Goal: Information Seeking & Learning: Check status

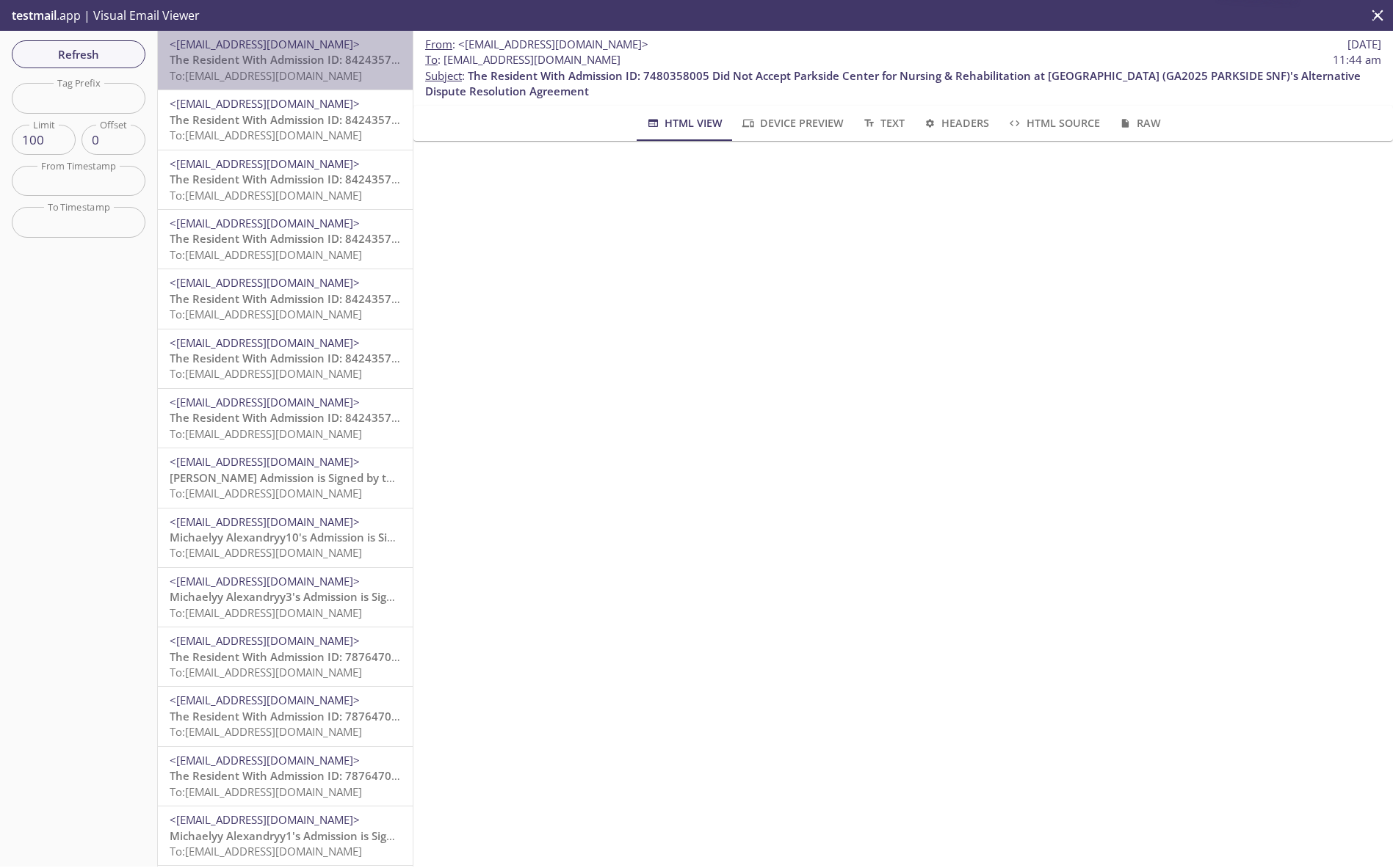
click at [314, 71] on span "To: services.reside.admissions.qa-j1-clerk@inbox.testmail.app" at bounding box center [265, 75] width 192 height 15
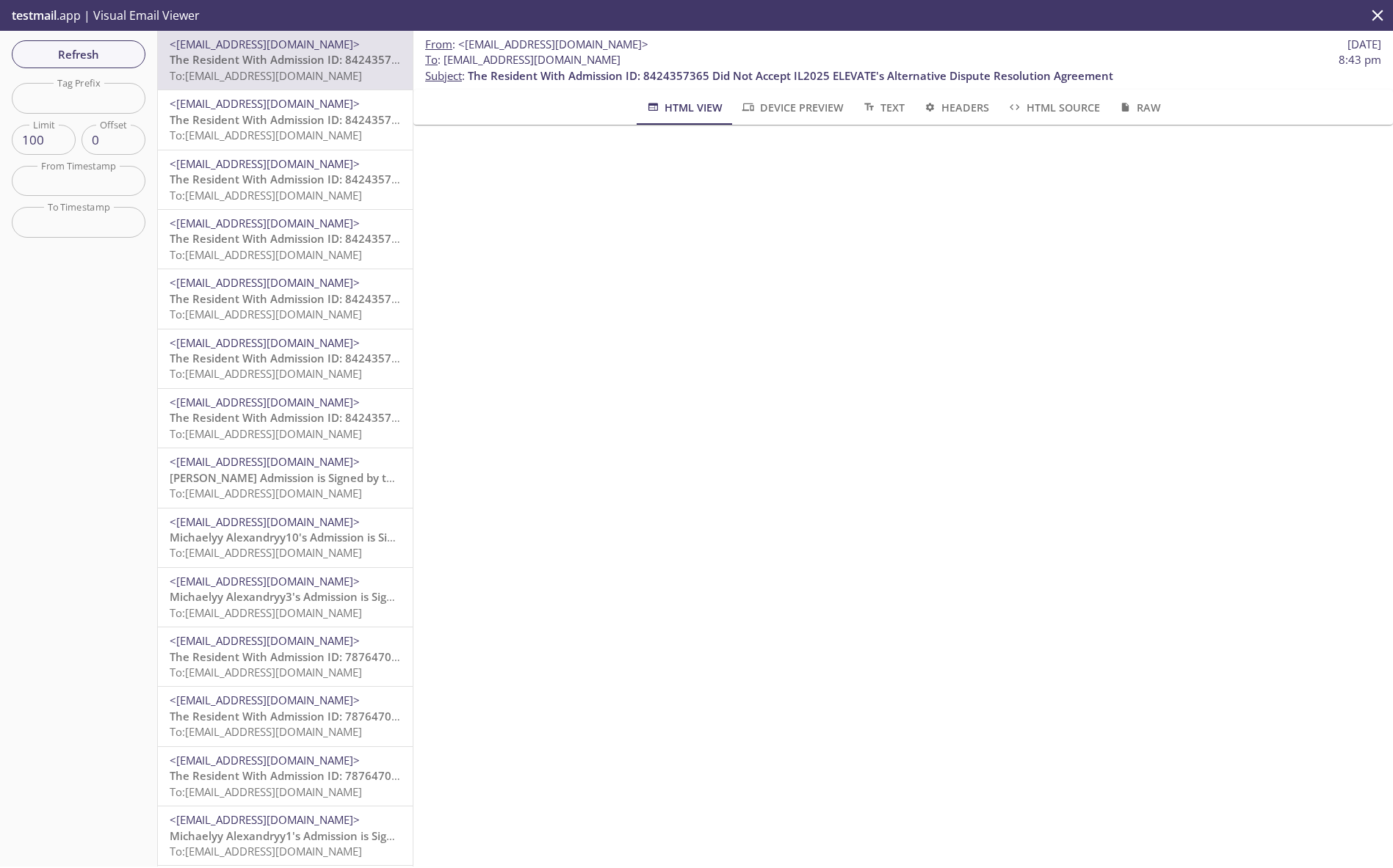
click at [273, 104] on span "<[EMAIL_ADDRESS][DOMAIN_NAME]>" at bounding box center [264, 104] width 190 height 15
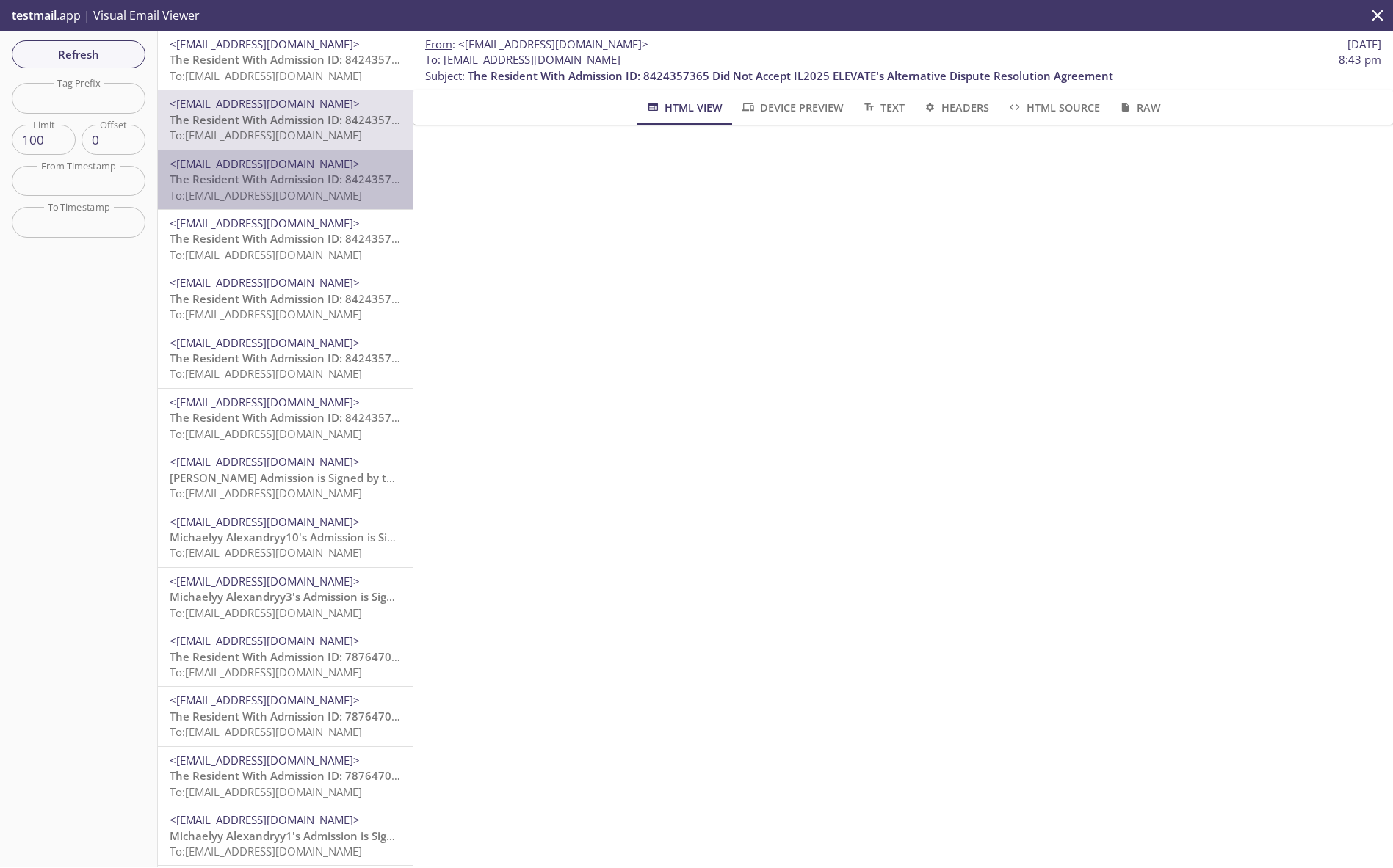
click at [272, 173] on span "The Resident With Admission ID: 8424357365 Did Not Accept IL2025 ELEVATE's Alte…" at bounding box center [492, 179] width 646 height 15
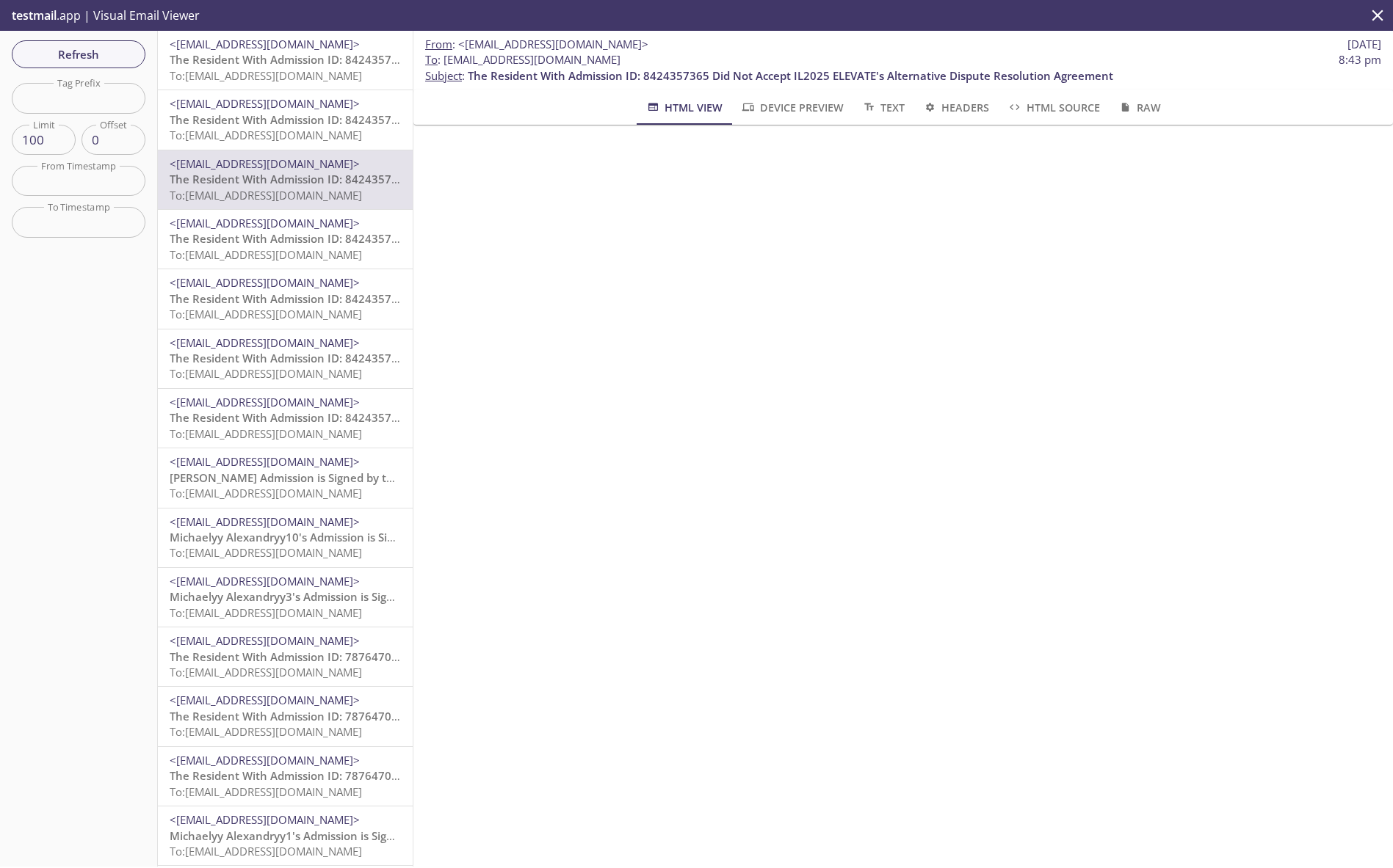
click at [275, 247] on span "To: services.reside.admissions.qa-j3-admissions-director@inbox.testmail.app" at bounding box center [265, 254] width 192 height 15
